Goal: Task Accomplishment & Management: Complete application form

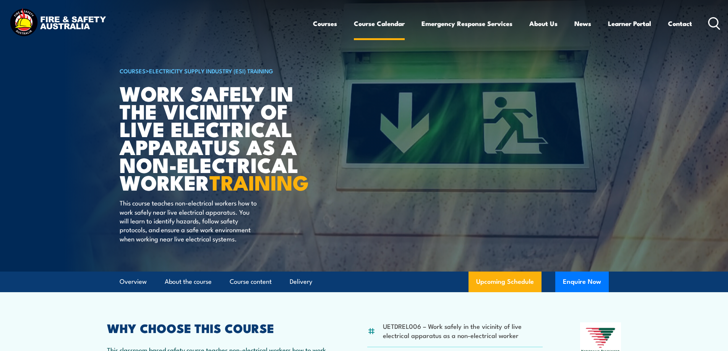
click at [373, 24] on link "Course Calendar" at bounding box center [379, 23] width 51 height 20
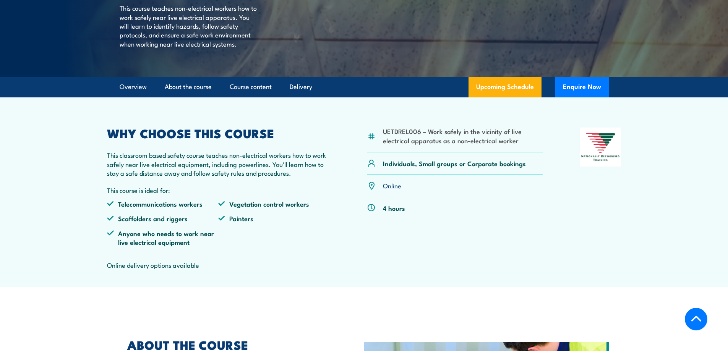
scroll to position [267, 0]
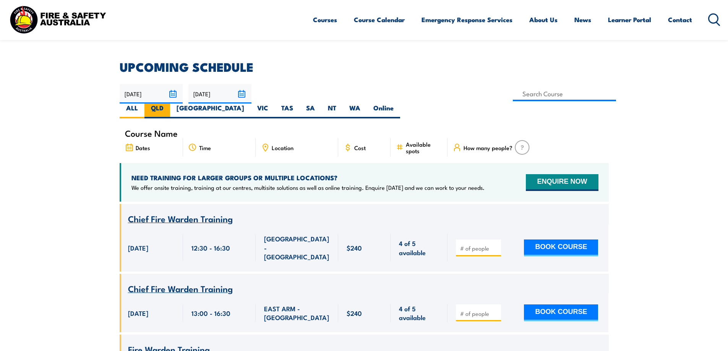
click at [170, 104] on label "QLD" at bounding box center [157, 111] width 26 height 15
click at [168, 104] on input "QLD" at bounding box center [166, 106] width 5 height 5
radio input "true"
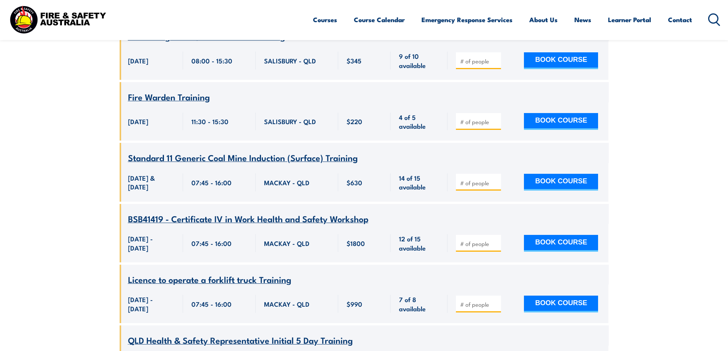
scroll to position [2468, 0]
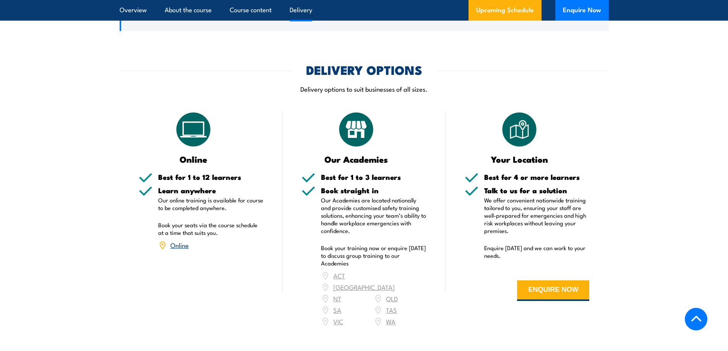
scroll to position [955, 0]
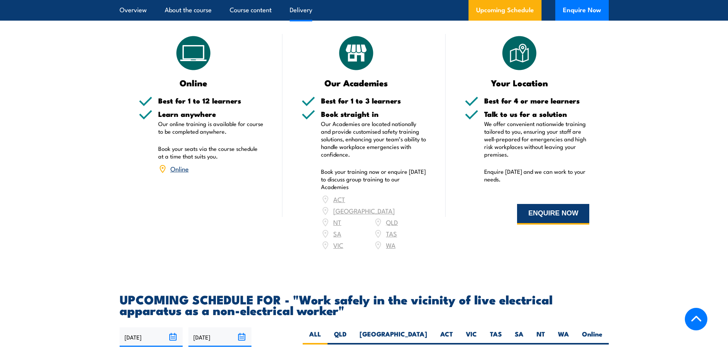
click at [550, 225] on button "ENQUIRE NOW" at bounding box center [553, 214] width 72 height 21
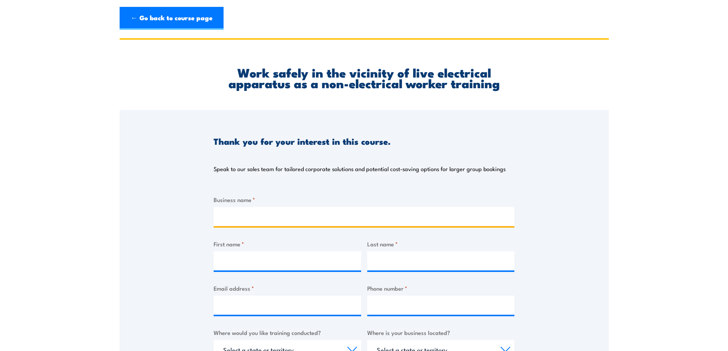
click at [250, 223] on input "Business name *" at bounding box center [364, 216] width 301 height 19
type input "[PERSON_NAME] Contractors"
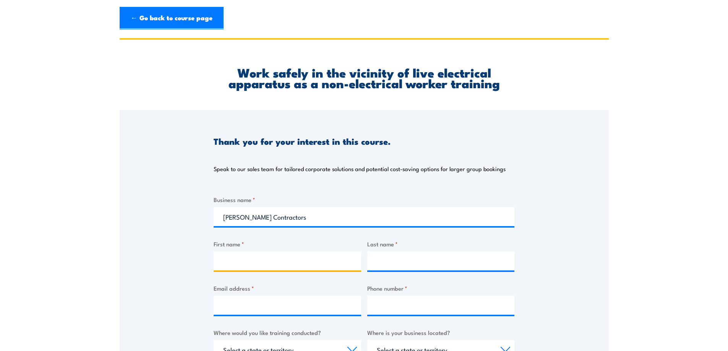
type input "[PERSON_NAME]"
type input "Lisicka"
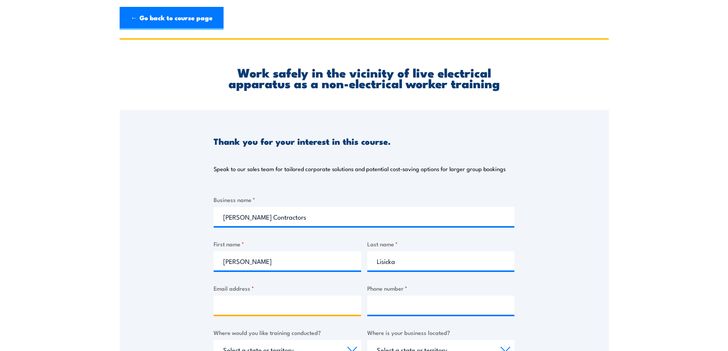
type input "[PERSON_NAME][EMAIL_ADDRESS][PERSON_NAME][PERSON_NAME][DOMAIN_NAME]"
type input "0419567766"
select select "QLD"
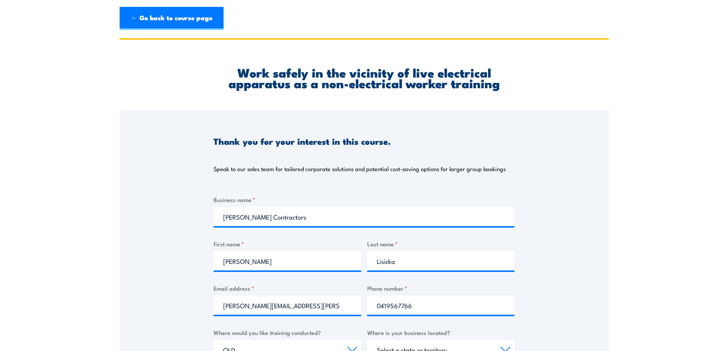
select select "QLD"
click at [265, 261] on input "[PERSON_NAME]" at bounding box center [287, 260] width 147 height 19
drag, startPoint x: 265, startPoint y: 261, endPoint x: 213, endPoint y: 250, distance: 53.4
click at [214, 251] on input "[PERSON_NAME]" at bounding box center [287, 260] width 147 height 19
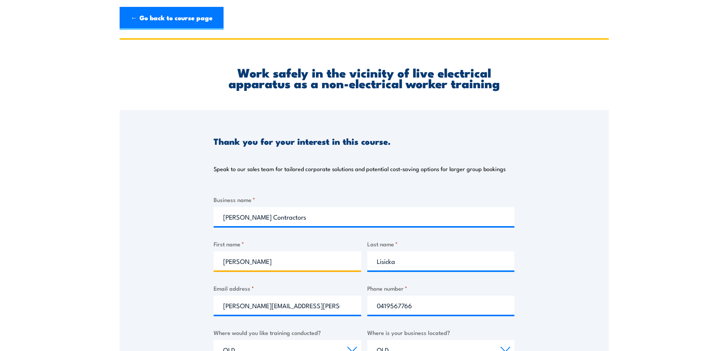
type input "[PERSON_NAME]"
click at [399, 264] on input "Lisicka" at bounding box center [440, 260] width 147 height 19
type input "[PERSON_NAME]"
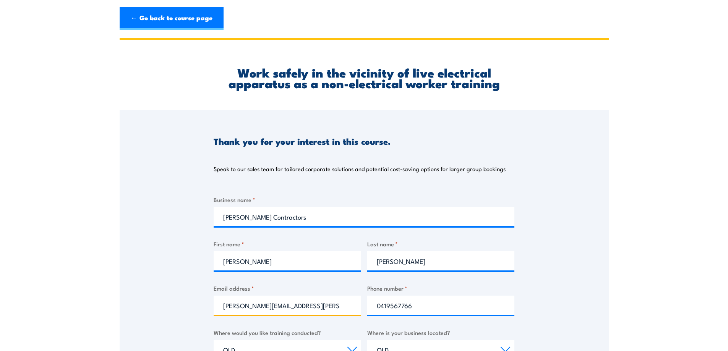
click at [348, 307] on input "[PERSON_NAME][EMAIL_ADDRESS][PERSON_NAME][PERSON_NAME][DOMAIN_NAME]" at bounding box center [287, 305] width 147 height 19
click at [258, 305] on input "[PERSON_NAME][EMAIL_ADDRESS][PERSON_NAME][PERSON_NAME][DOMAIN_NAME]" at bounding box center [287, 305] width 147 height 19
type input "[PERSON_NAME][EMAIL_ADDRESS][PERSON_NAME][PERSON_NAME][DOMAIN_NAME]"
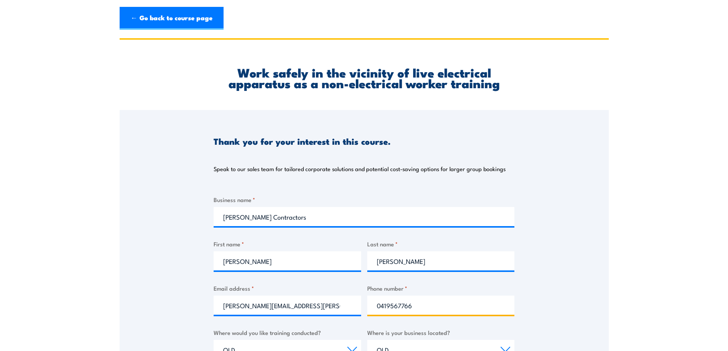
click at [441, 308] on input "0419567766" at bounding box center [440, 305] width 147 height 19
drag, startPoint x: 425, startPoint y: 304, endPoint x: 357, endPoint y: 303, distance: 67.6
click at [357, 303] on div "Business name * [PERSON_NAME] Contractors First name * [PERSON_NAME] Last name …" at bounding box center [364, 338] width 301 height 287
type input "0474160643"
click at [584, 257] on div "Thank you for your interest in this course. Speak to our sales team for tailore…" at bounding box center [364, 301] width 489 height 382
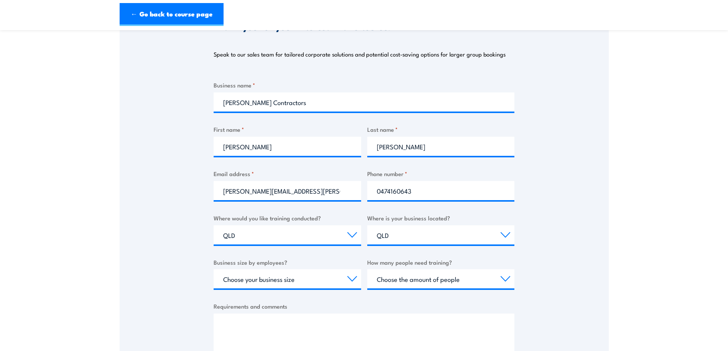
scroll to position [153, 0]
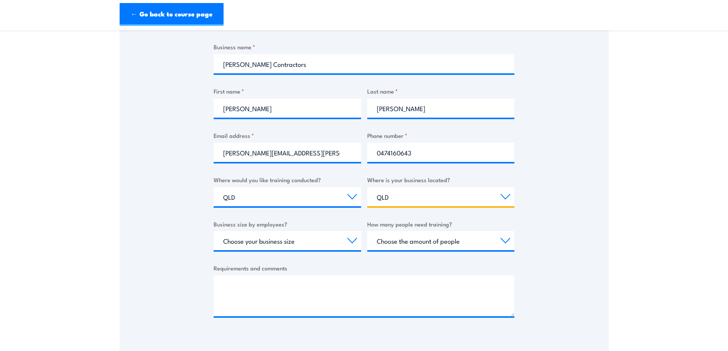
click at [429, 196] on select "Select a state or territory [GEOGRAPHIC_DATA] [GEOGRAPHIC_DATA] [GEOGRAPHIC_DAT…" at bounding box center [440, 196] width 147 height 19
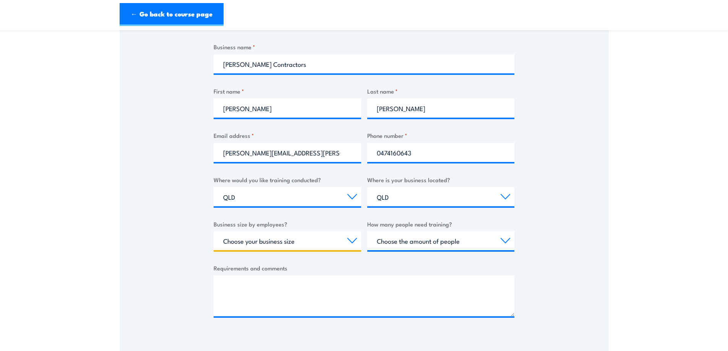
click at [315, 243] on select "Choose your business size 1 to 19 20 to 199 200+" at bounding box center [287, 240] width 147 height 19
select select "20 to 199"
click at [214, 231] on select "Choose your business size 1 to 19 20 to 199 200+" at bounding box center [287, 240] width 147 height 19
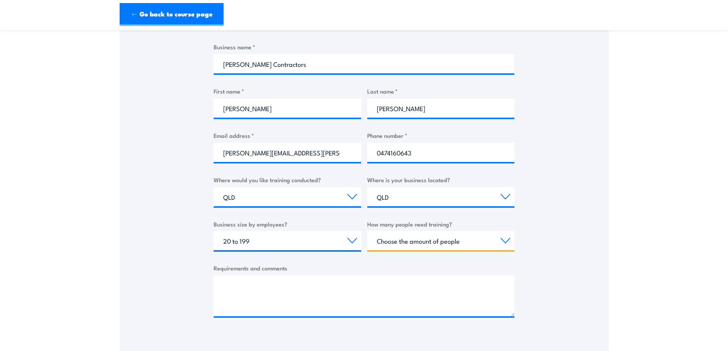
click at [435, 238] on select "Choose the amount of people 1 to 4 5 to 19 20+" at bounding box center [440, 240] width 147 height 19
select select "1 to 4"
click at [367, 231] on select "Choose the amount of people 1 to 4 5 to 19 20+" at bounding box center [440, 240] width 147 height 19
click at [504, 239] on select "Choose the amount of people 1 to 4 5 to 19 20+" at bounding box center [440, 240] width 147 height 19
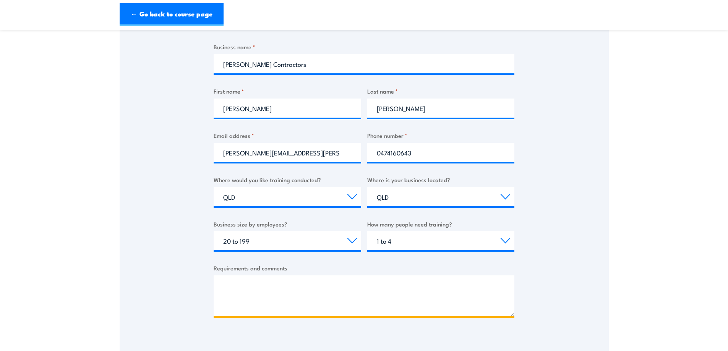
click at [267, 289] on textarea "Requirements and comments" at bounding box center [364, 295] width 301 height 41
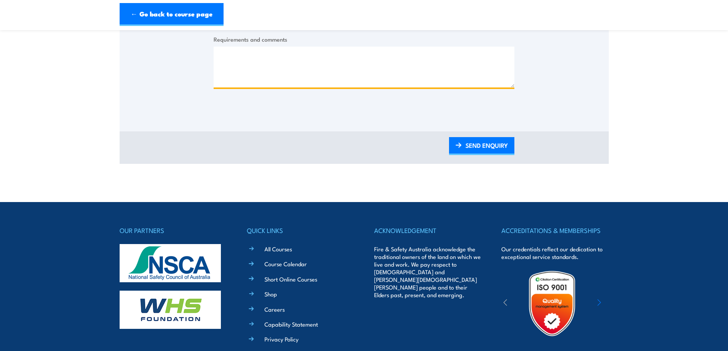
scroll to position [382, 0]
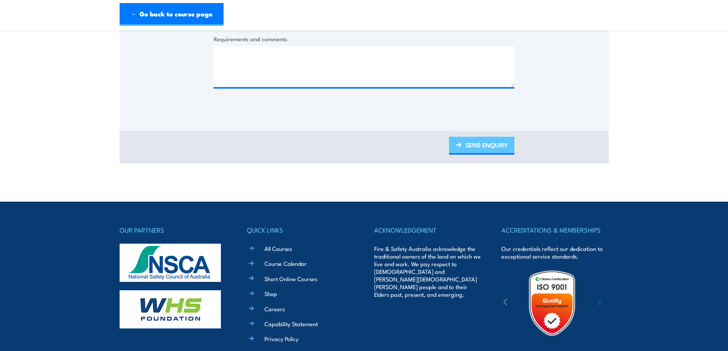
click at [474, 145] on link "SEND ENQUIRY" at bounding box center [481, 146] width 65 height 18
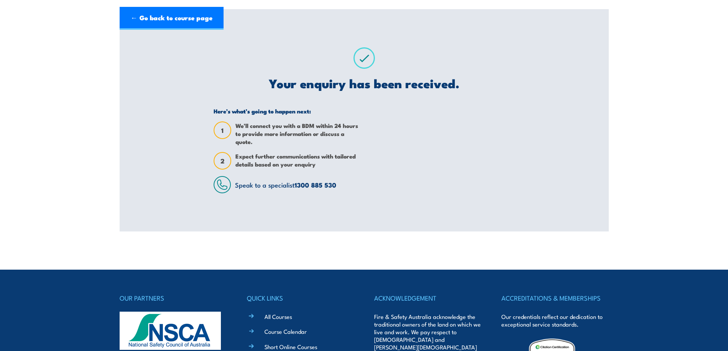
scroll to position [0, 0]
